Goal: Transaction & Acquisition: Purchase product/service

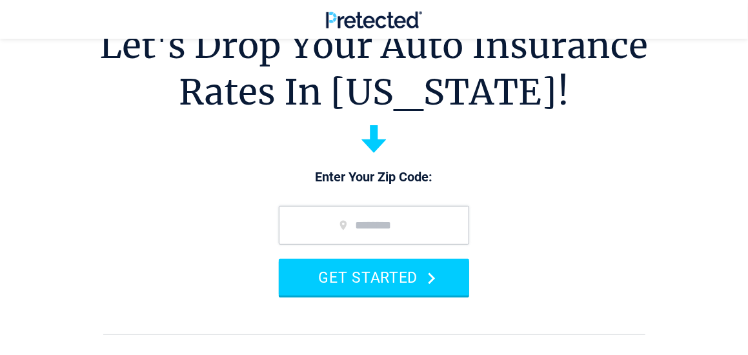
scroll to position [65, 0]
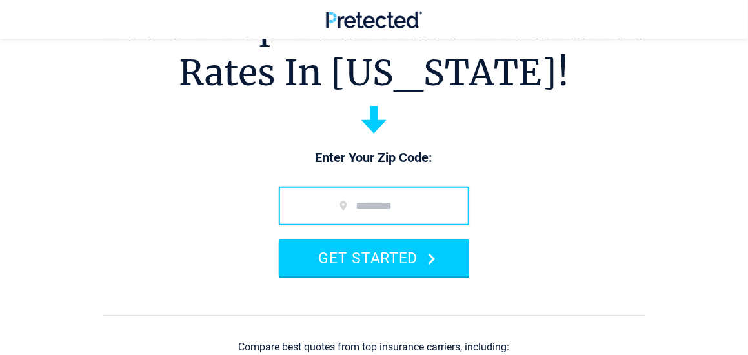
click at [424, 204] on input "zip code" at bounding box center [374, 205] width 190 height 39
type input "*****"
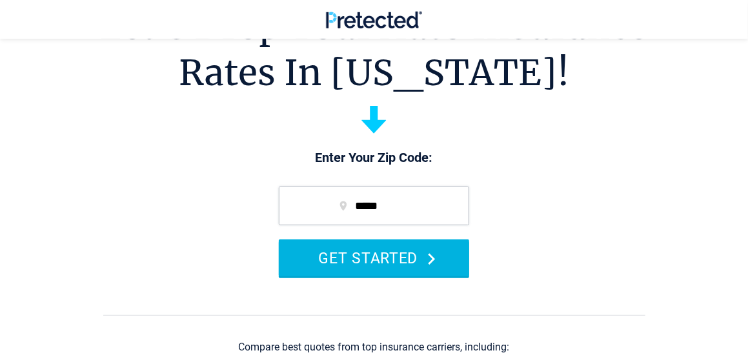
click at [377, 266] on button "GET STARTED" at bounding box center [374, 257] width 190 height 37
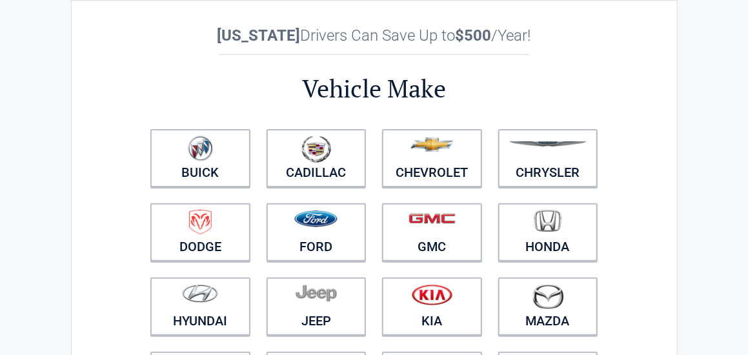
scroll to position [65, 0]
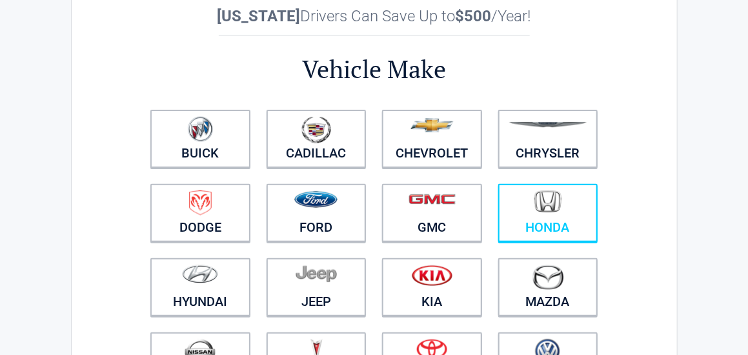
click at [543, 202] on img at bounding box center [547, 201] width 27 height 23
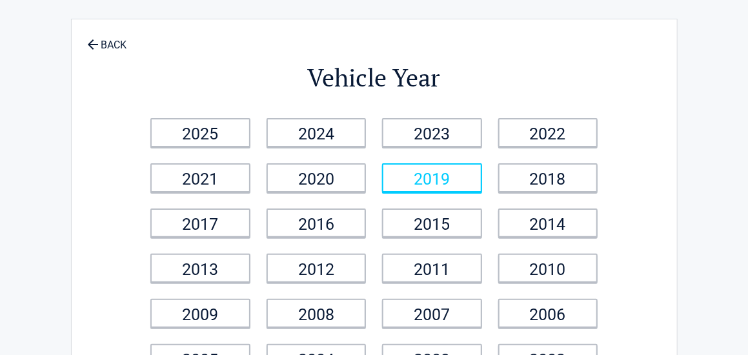
scroll to position [0, 0]
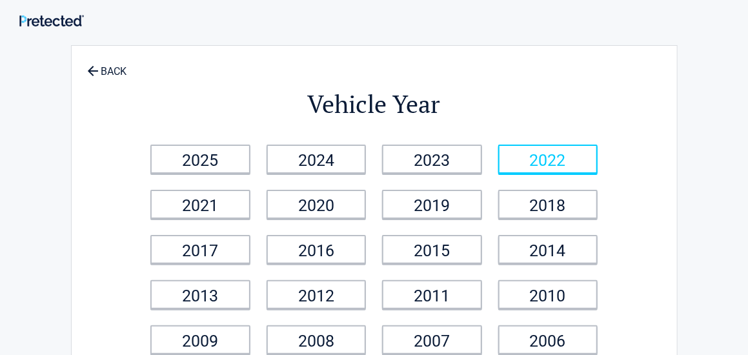
click at [549, 163] on link "2022" at bounding box center [548, 158] width 100 height 29
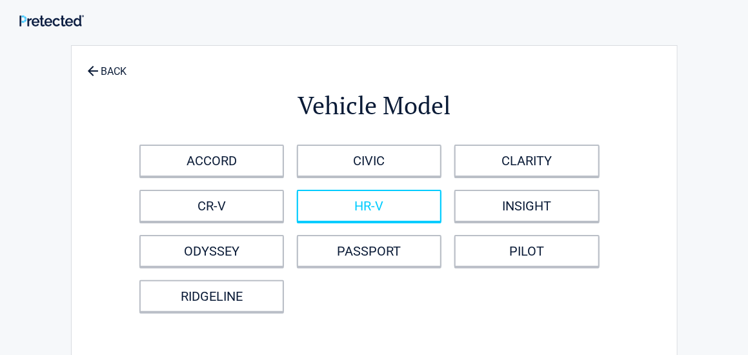
click at [404, 206] on link "HR-V" at bounding box center [369, 206] width 144 height 32
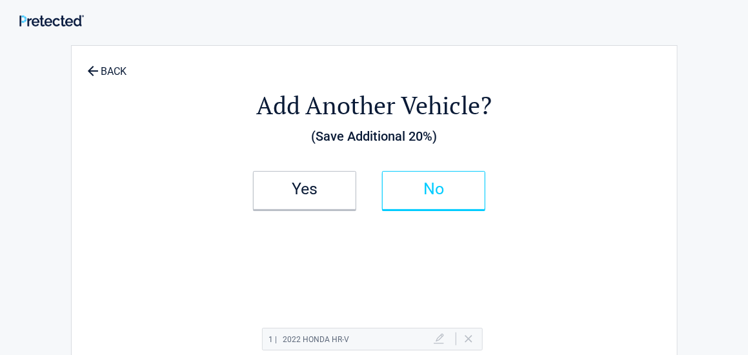
click at [404, 205] on link "No" at bounding box center [433, 190] width 103 height 39
